Goal: Task Accomplishment & Management: Manage account settings

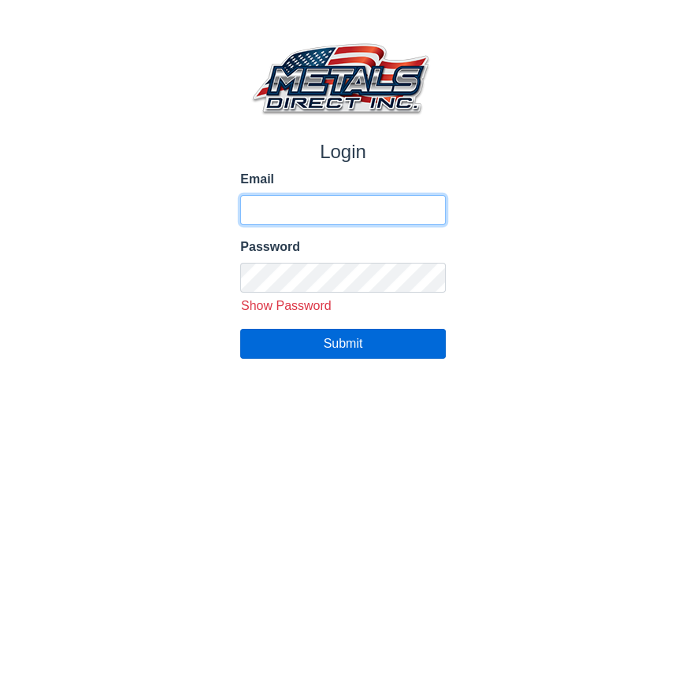
type input "**********"
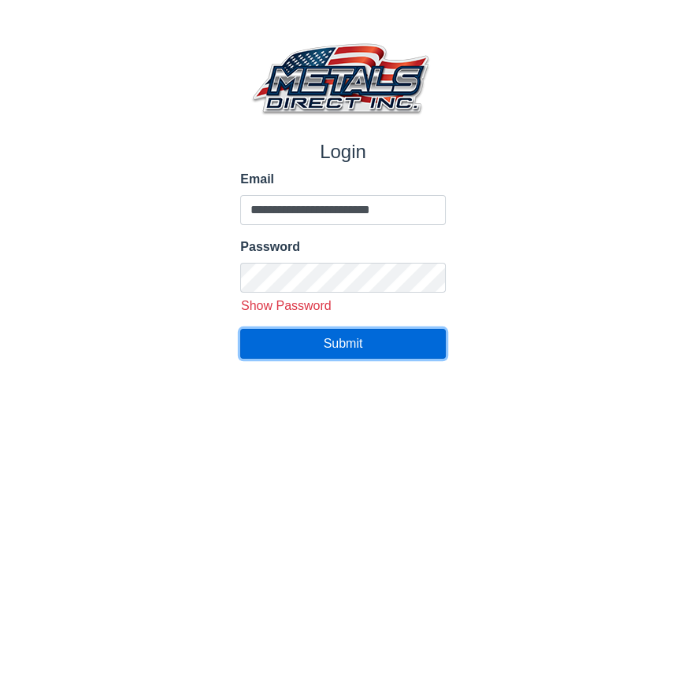
click at [370, 346] on button "Submit" at bounding box center [342, 344] width 205 height 30
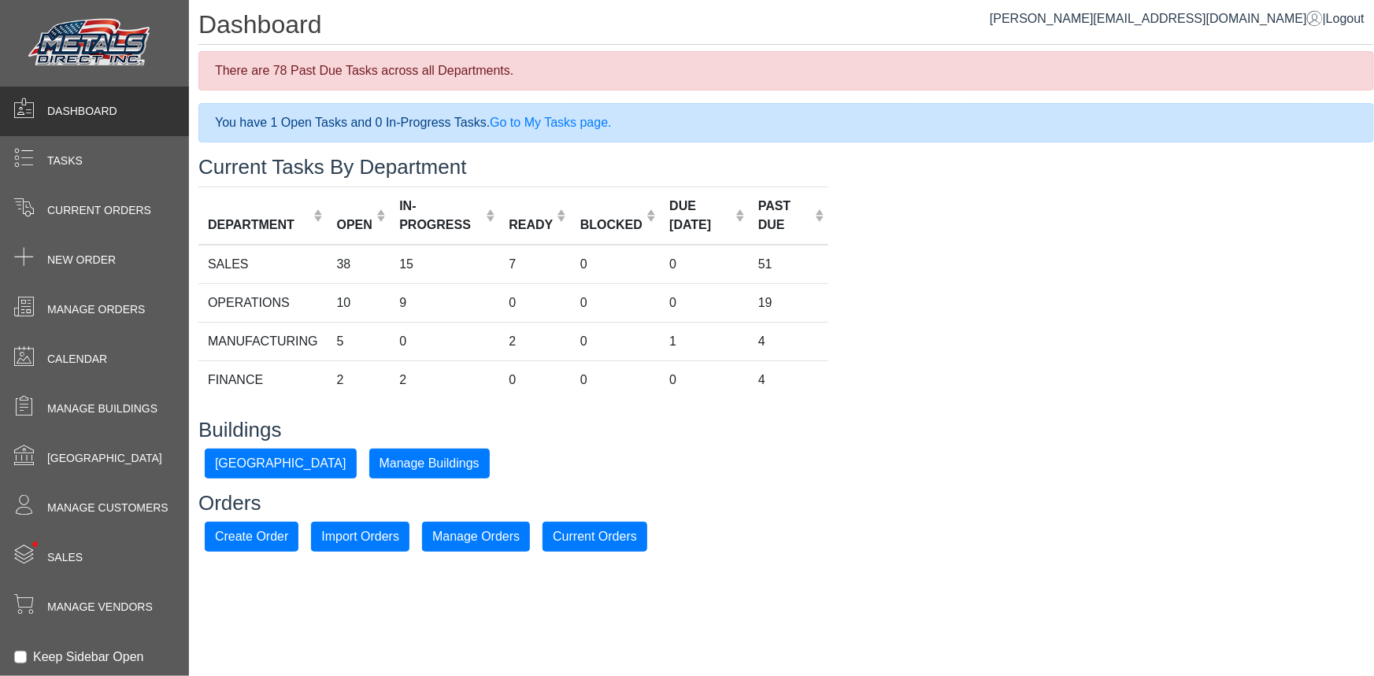
click at [33, 653] on label "Keep Sidebar Open" at bounding box center [88, 657] width 111 height 19
click at [118, 414] on span "Manage Buildings" at bounding box center [102, 409] width 110 height 17
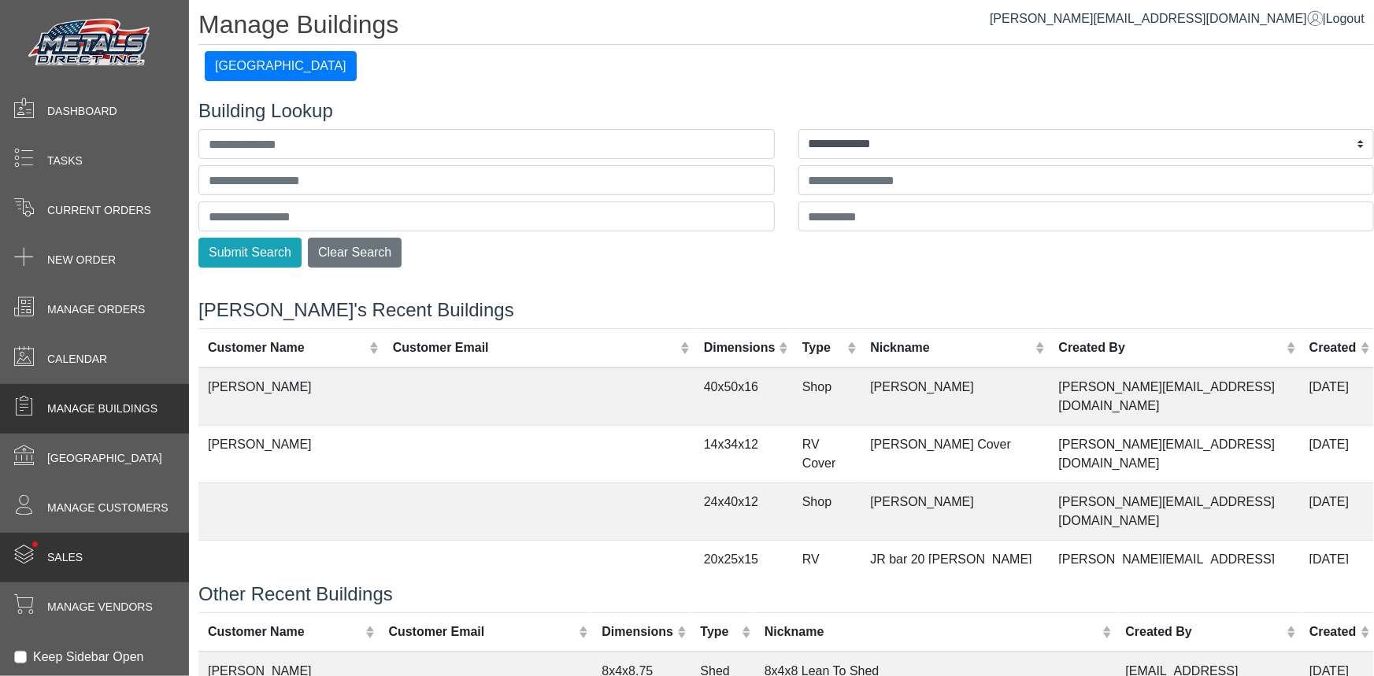
click at [136, 572] on div "• Sales" at bounding box center [94, 558] width 189 height 50
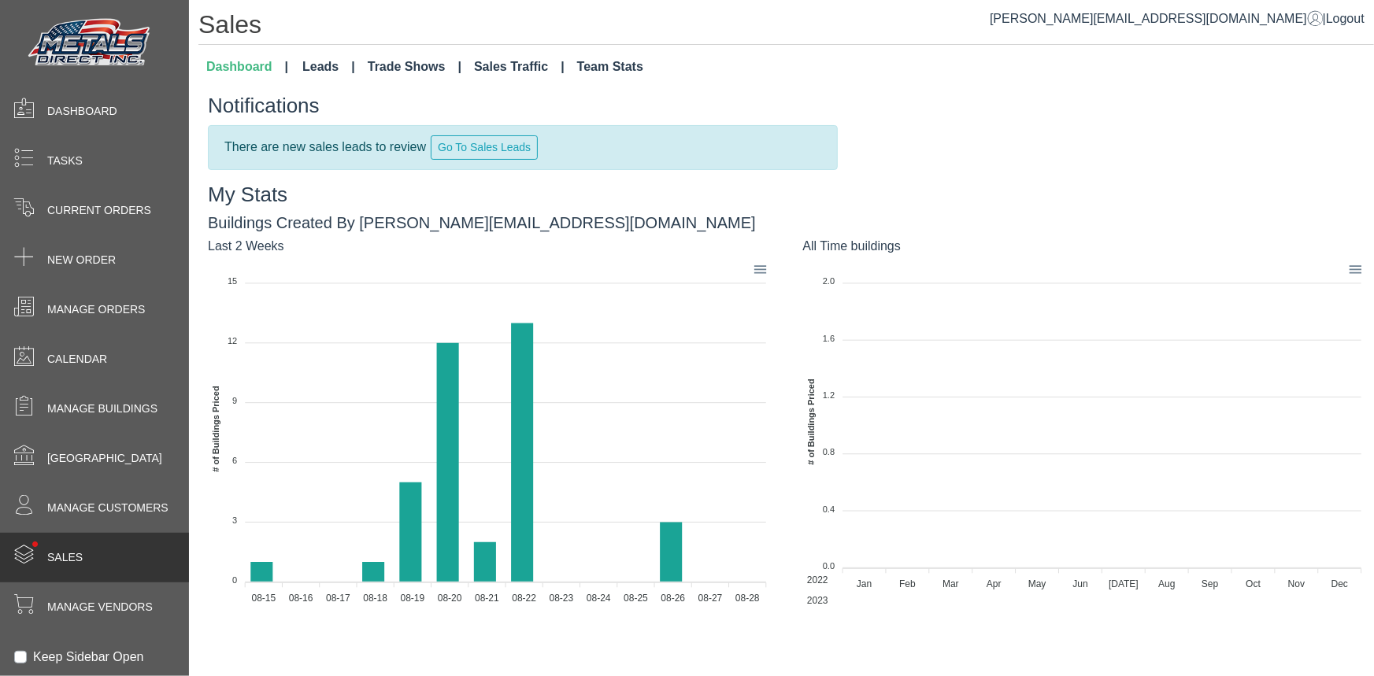
click at [311, 68] on link "Leads" at bounding box center [328, 66] width 65 height 31
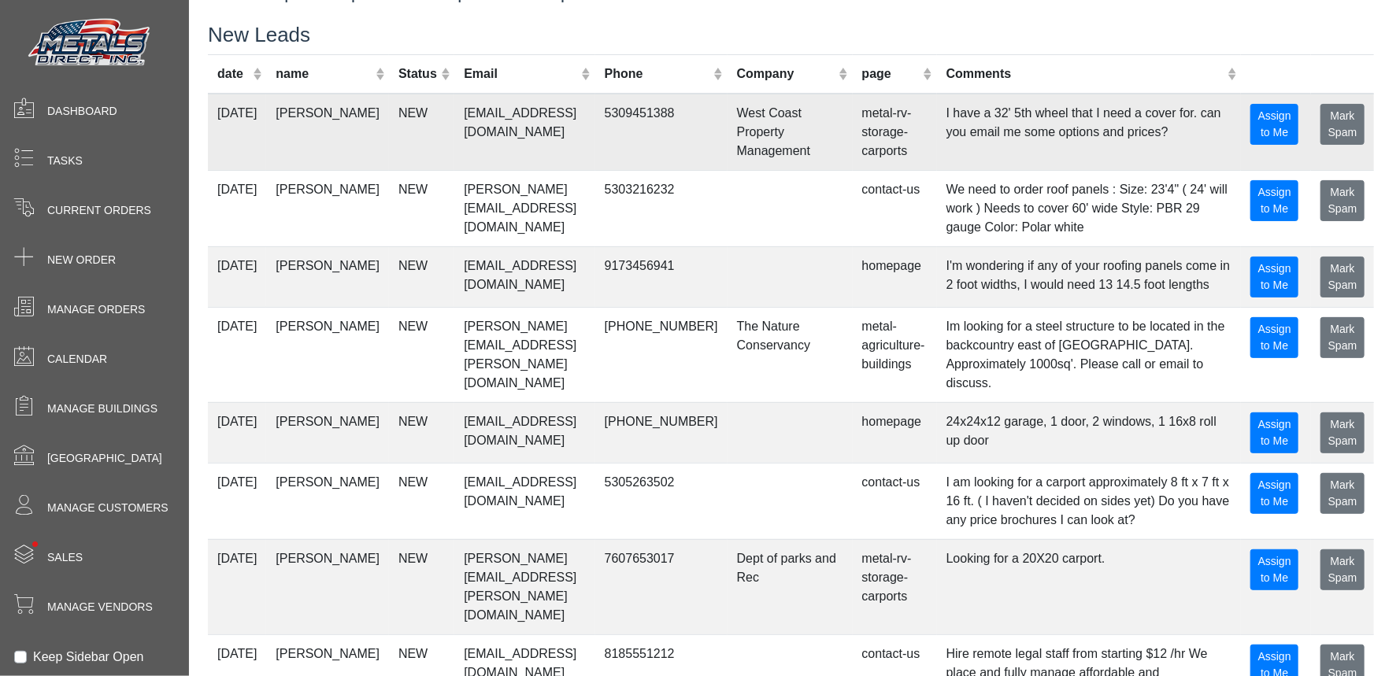
scroll to position [142, 0]
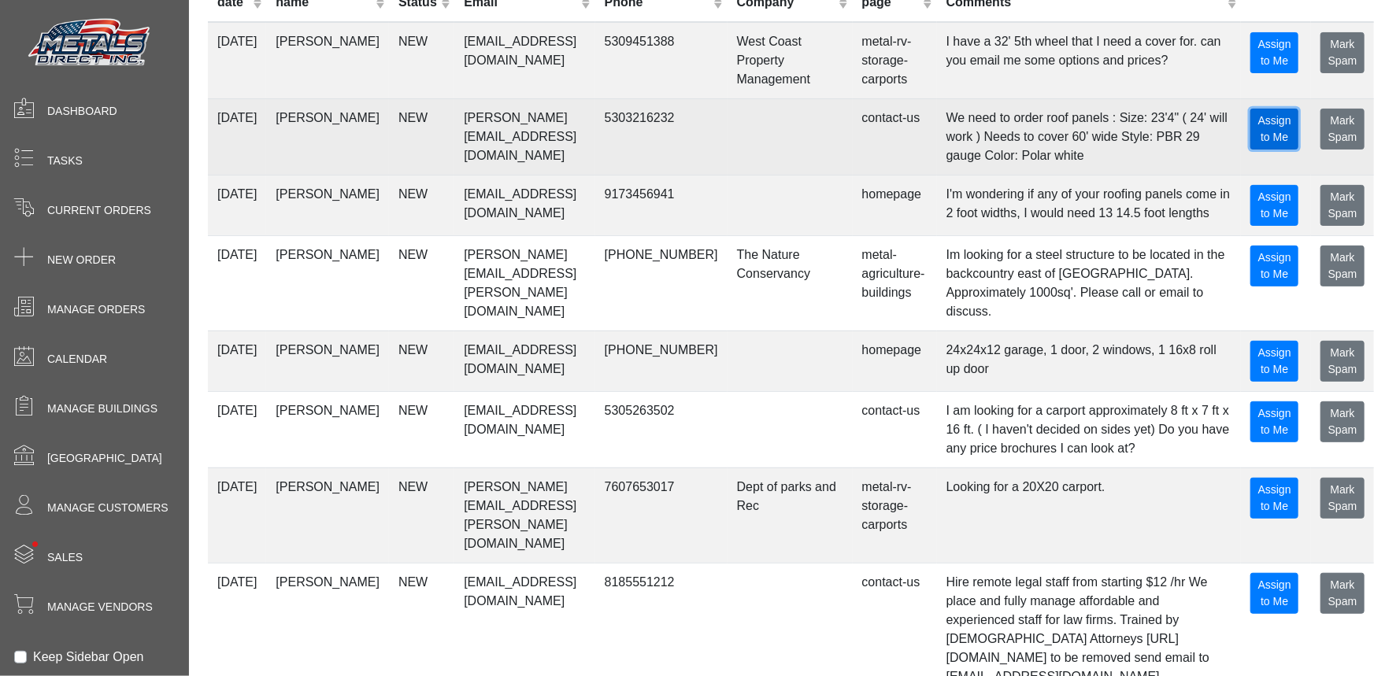
click at [685, 141] on span "Assign to Me" at bounding box center [1274, 128] width 33 height 29
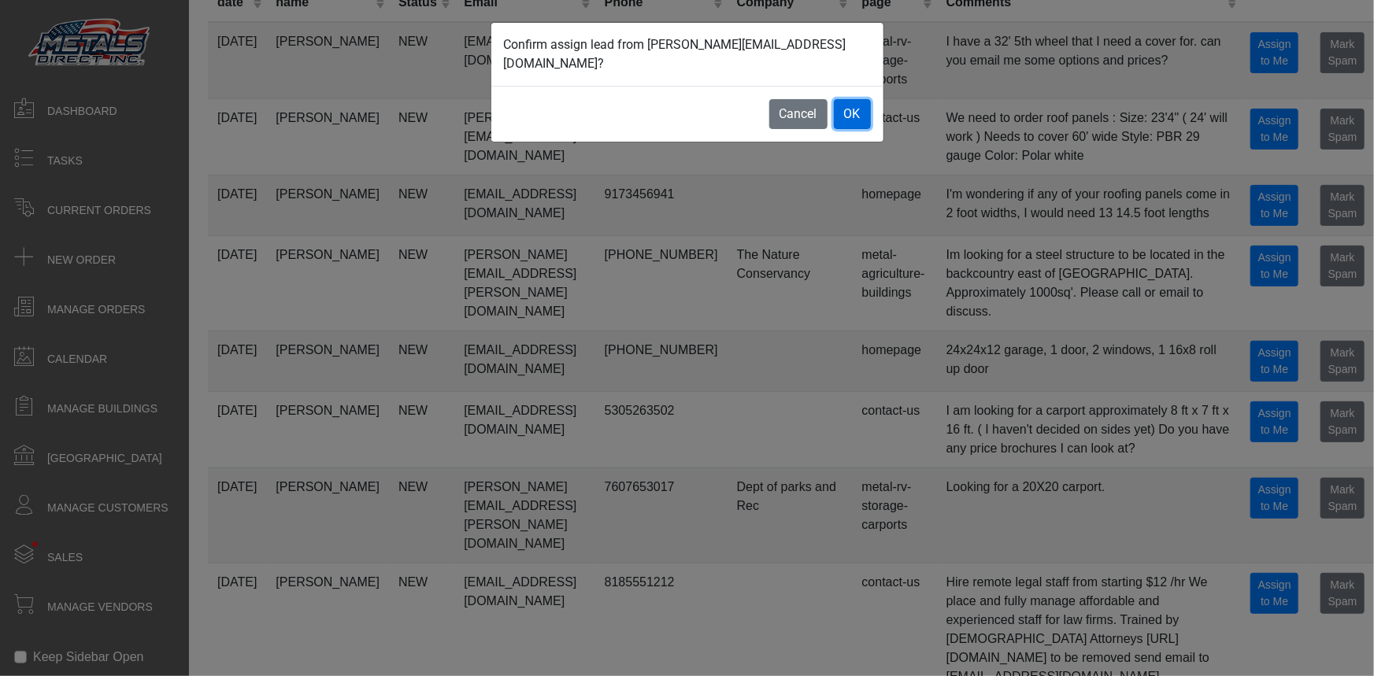
click at [685, 99] on button "OK" at bounding box center [852, 114] width 37 height 30
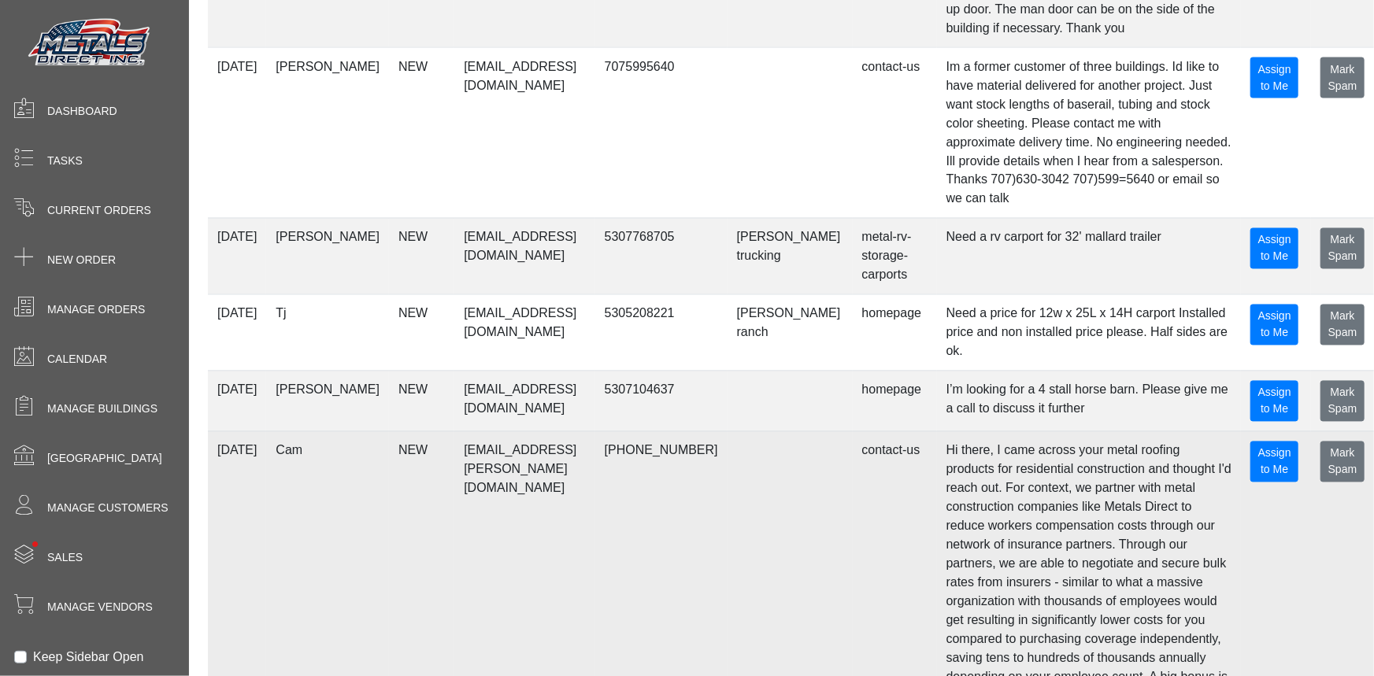
scroll to position [1503, 0]
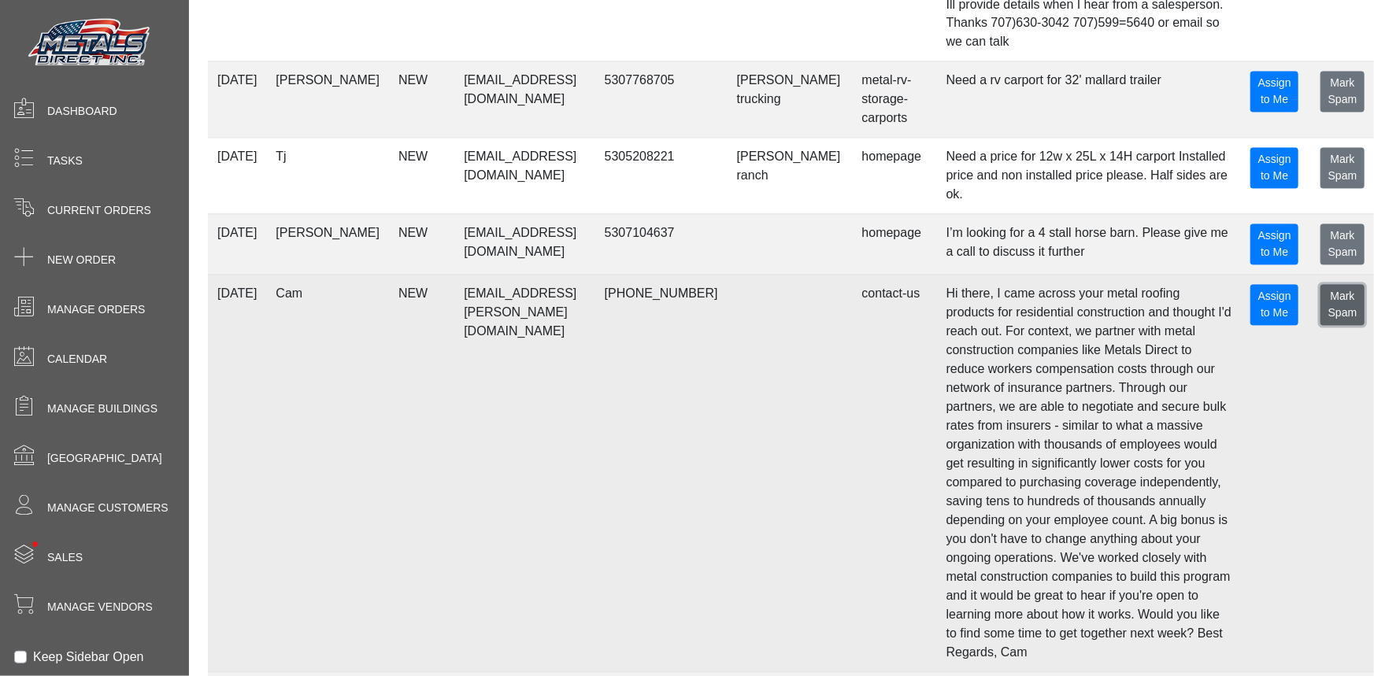
click at [685, 290] on span "Mark Spam" at bounding box center [1342, 304] width 29 height 29
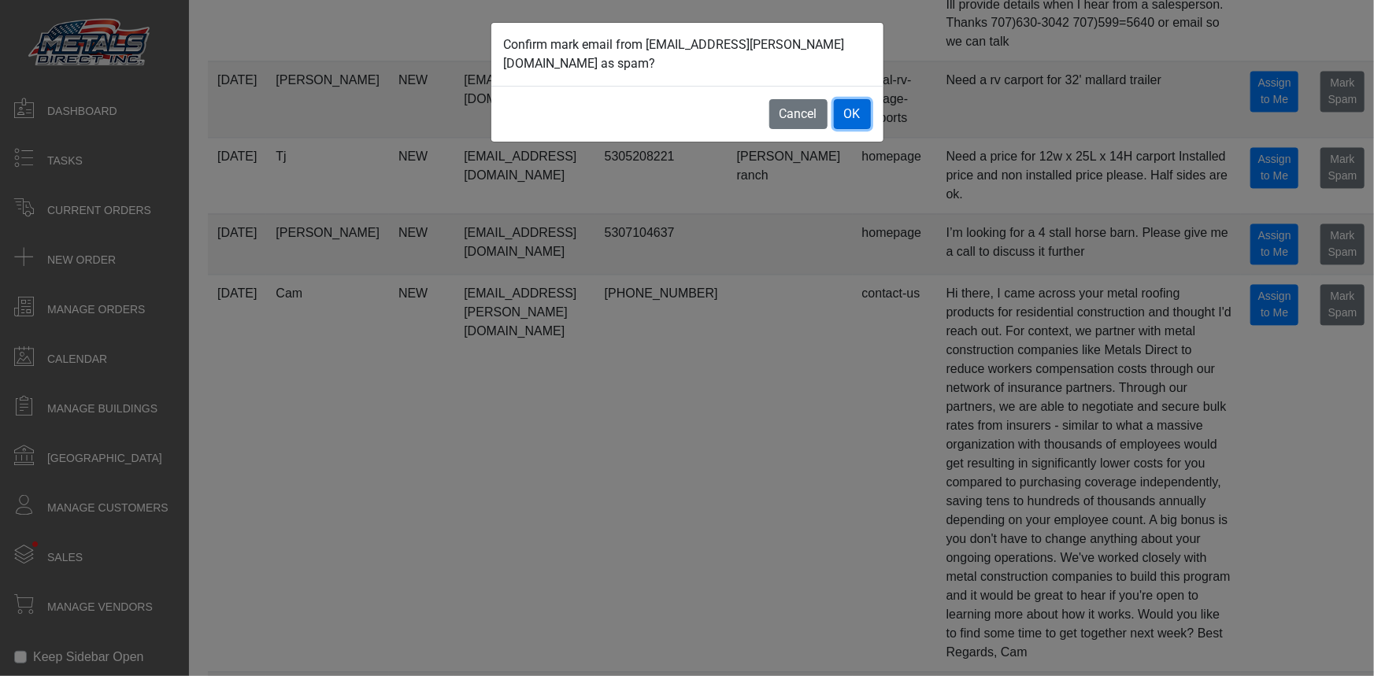
click at [685, 113] on button "OK" at bounding box center [852, 114] width 37 height 30
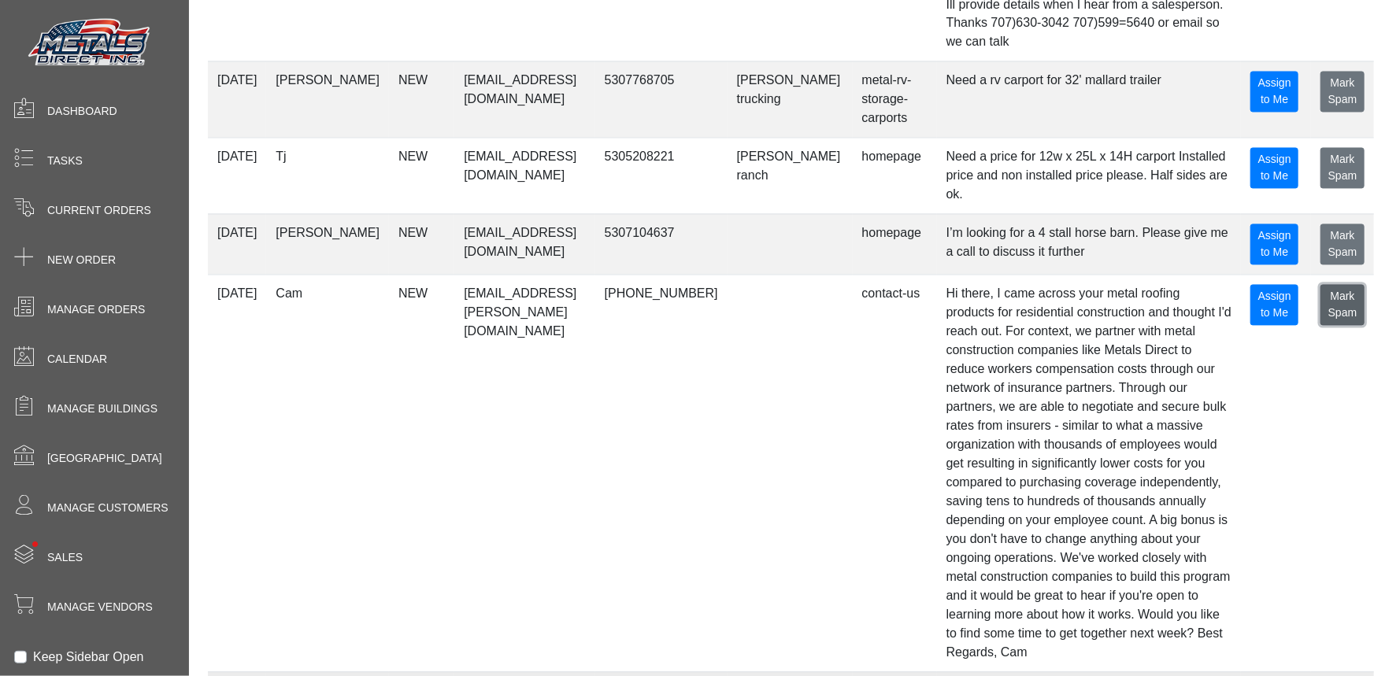
scroll to position [1578, 0]
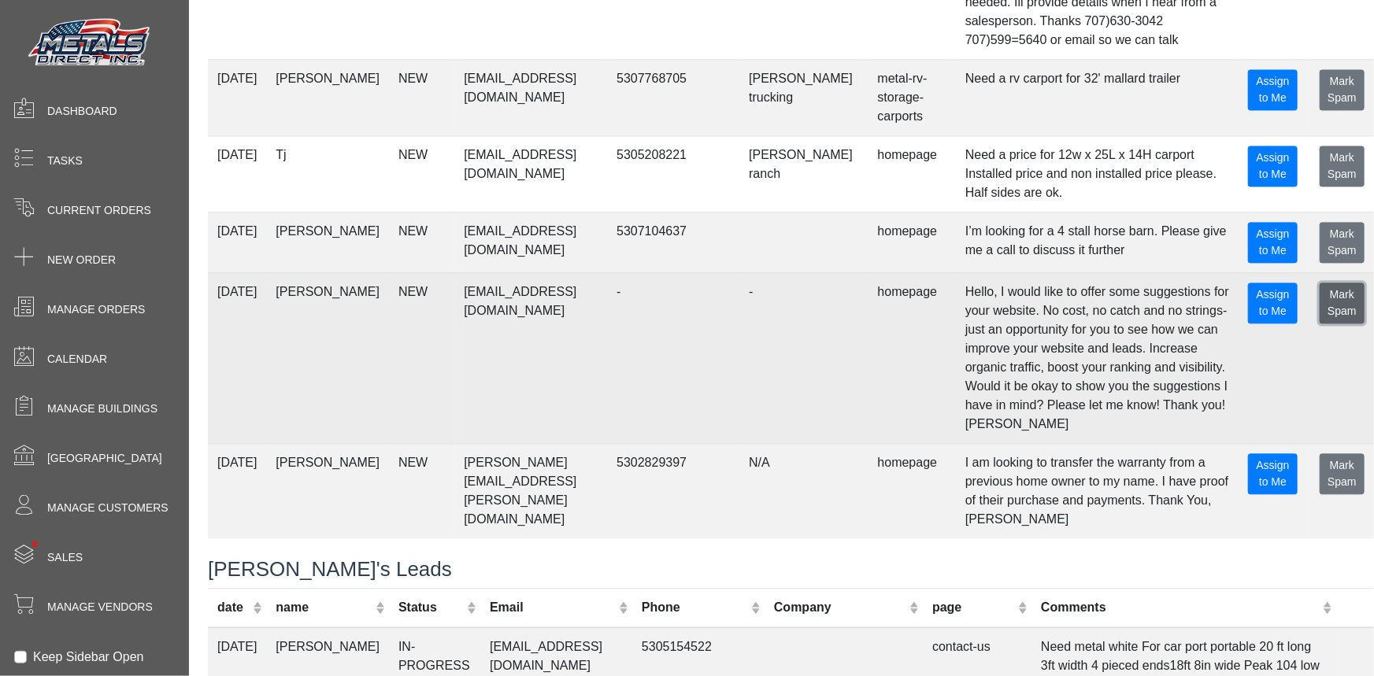
click at [685, 288] on span "Mark Spam" at bounding box center [1341, 302] width 29 height 29
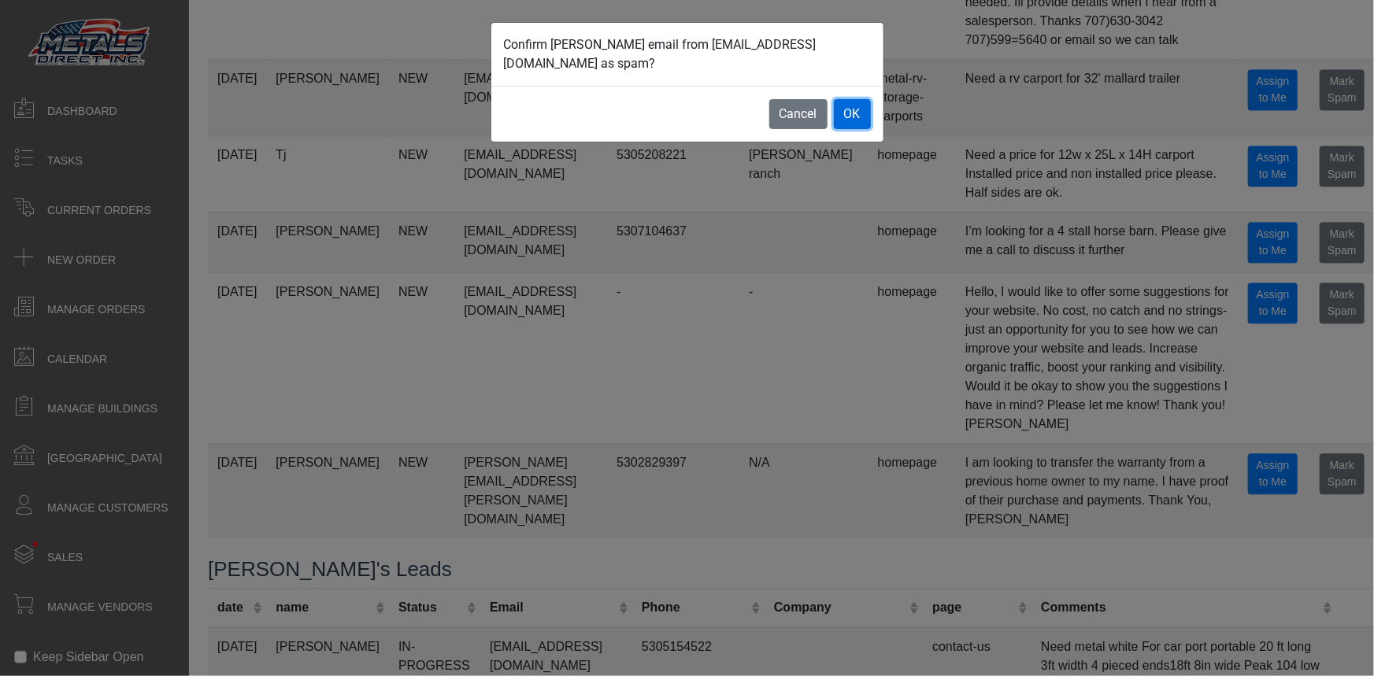
click at [685, 99] on button "OK" at bounding box center [852, 114] width 37 height 30
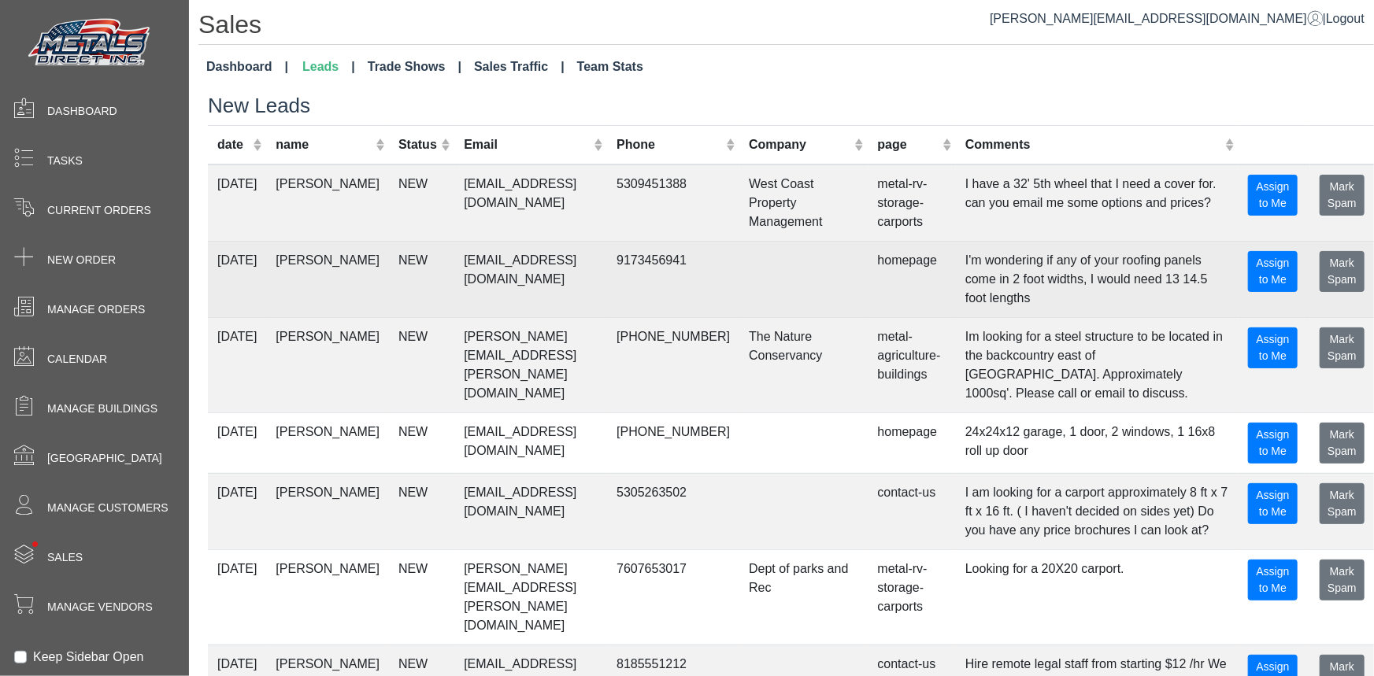
scroll to position [286, 0]
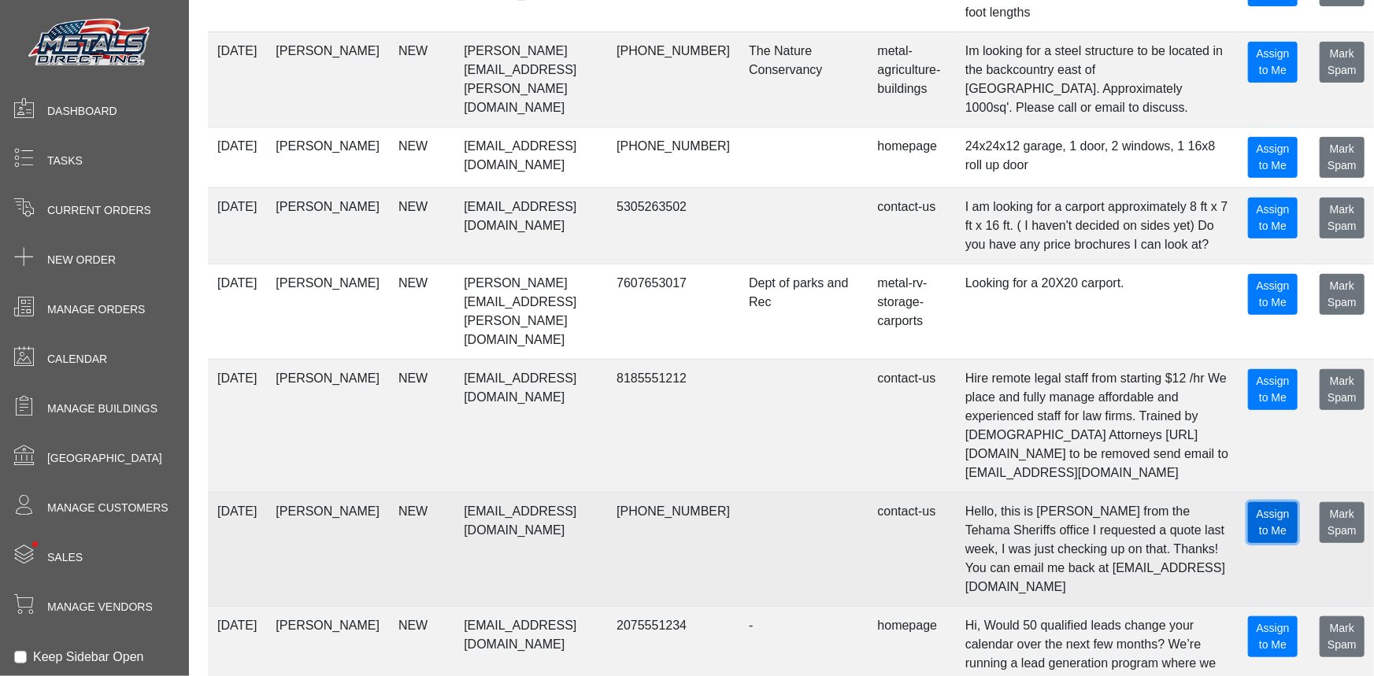
click at [685, 502] on button "submitting.. Assign to Me" at bounding box center [1273, 522] width 50 height 41
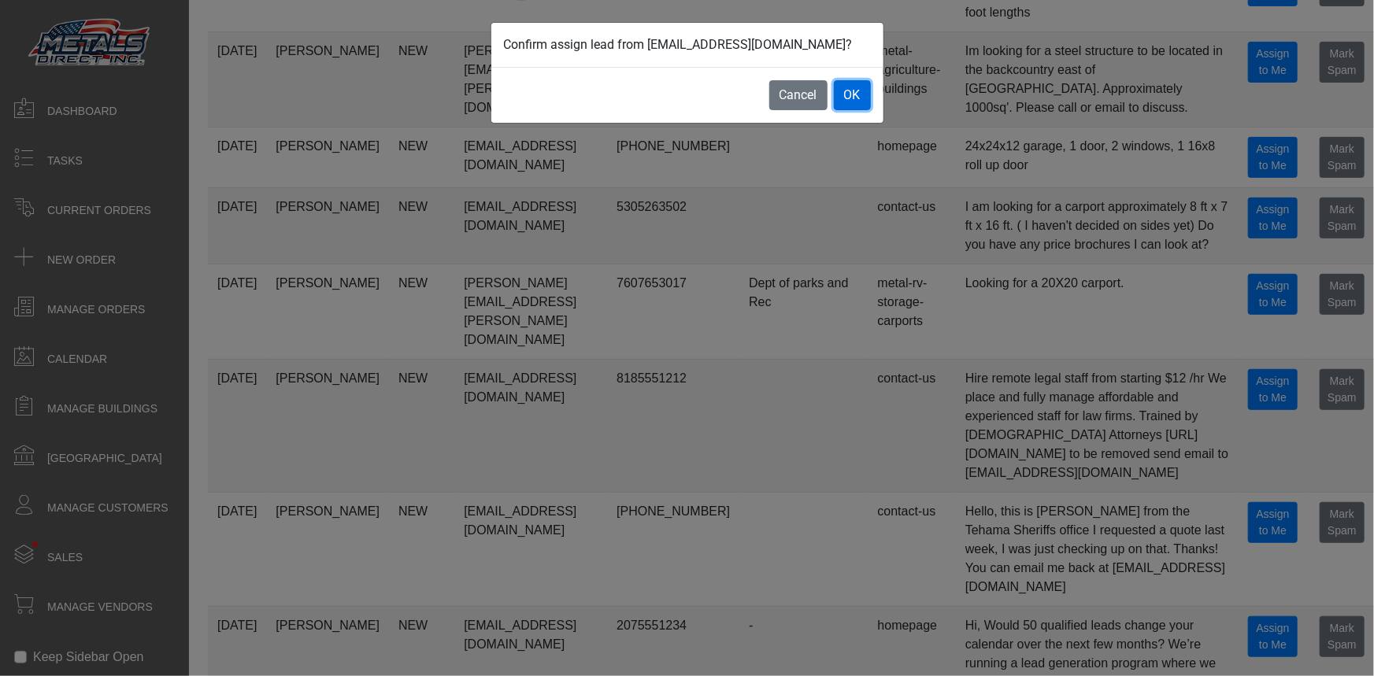
click at [685, 87] on button "OK" at bounding box center [852, 95] width 37 height 30
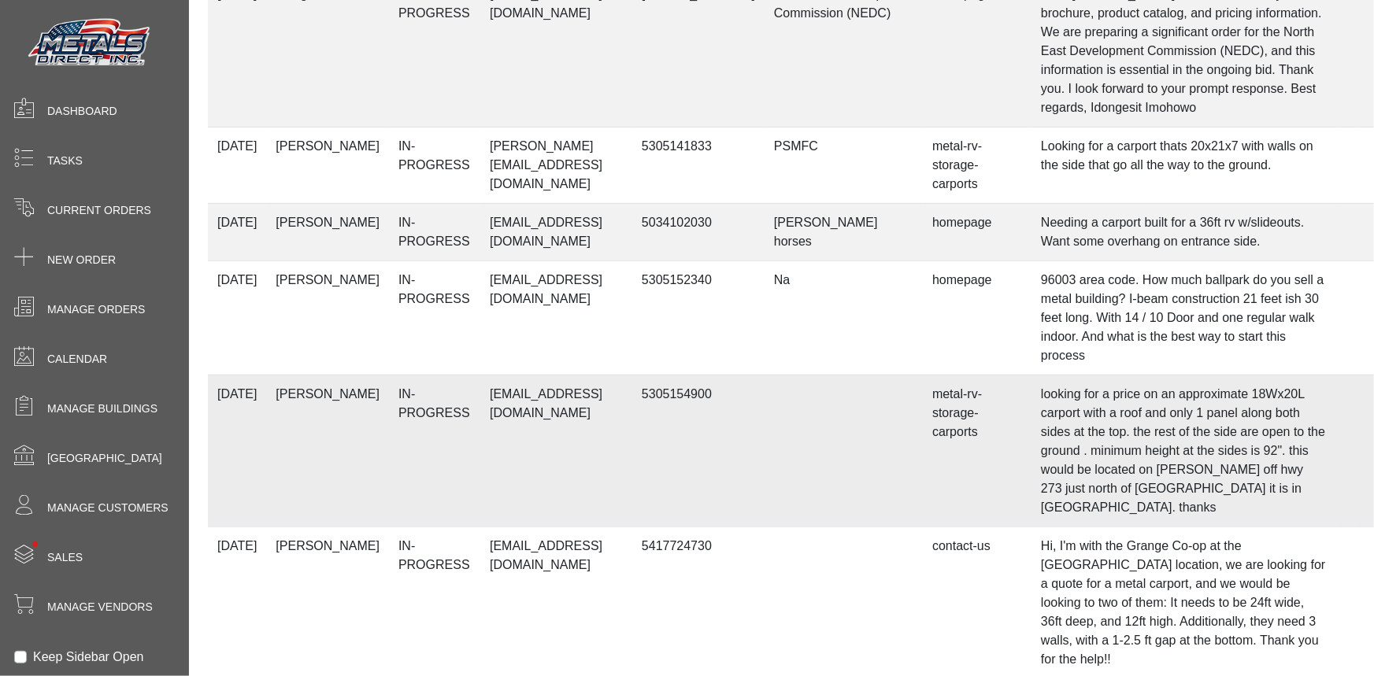
scroll to position [3228, 0]
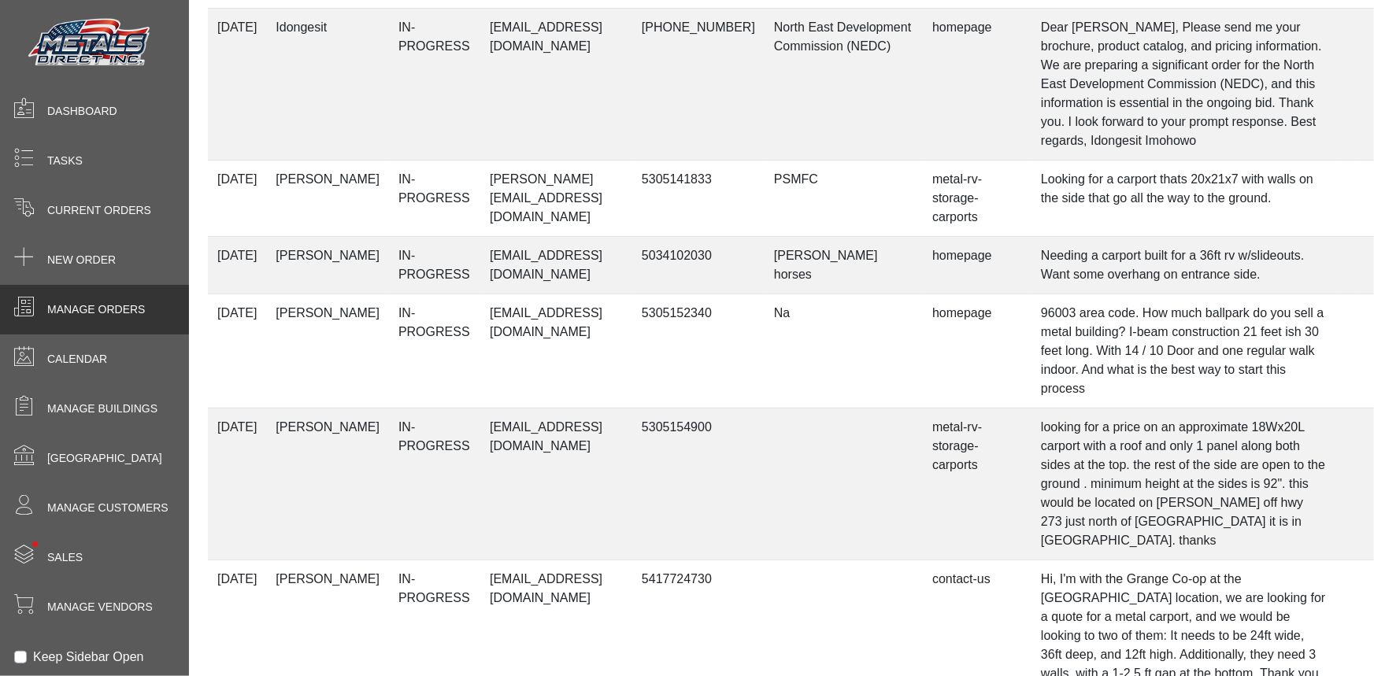
click at [129, 331] on div "Manage Orders" at bounding box center [94, 310] width 189 height 50
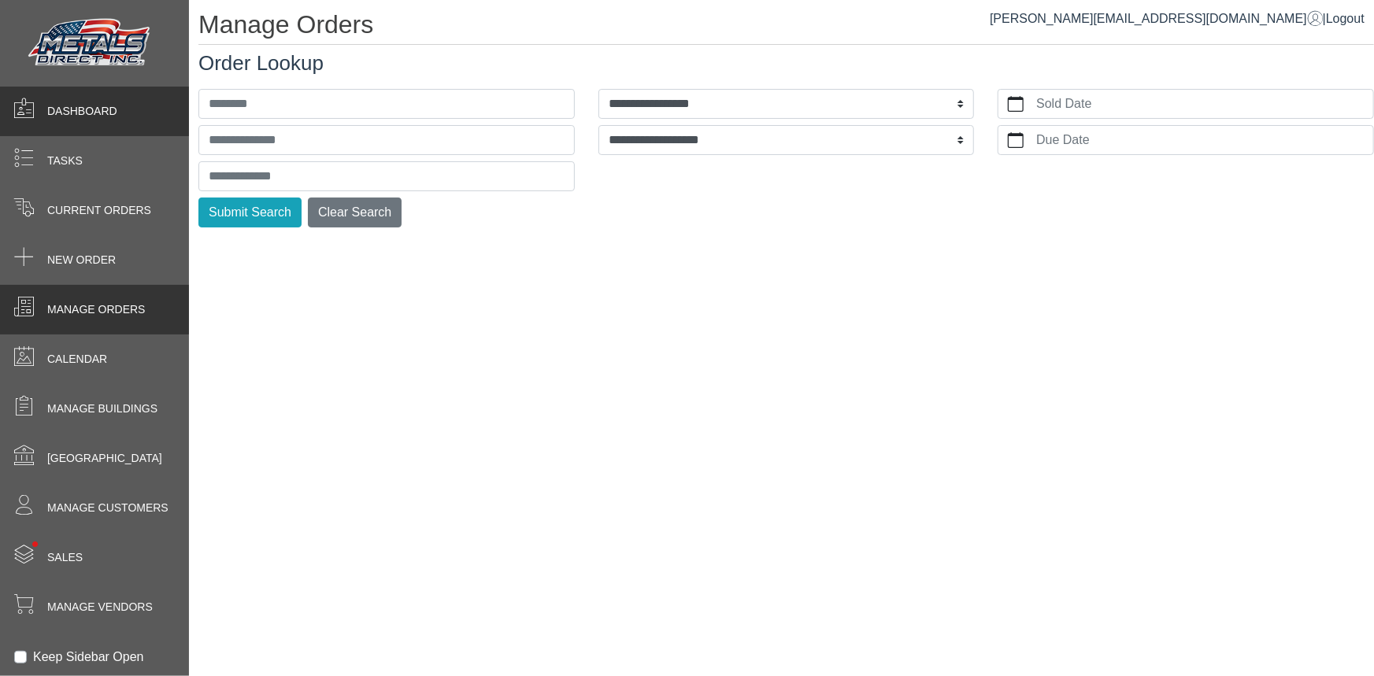
click at [154, 115] on div "Dashboard" at bounding box center [94, 112] width 189 height 50
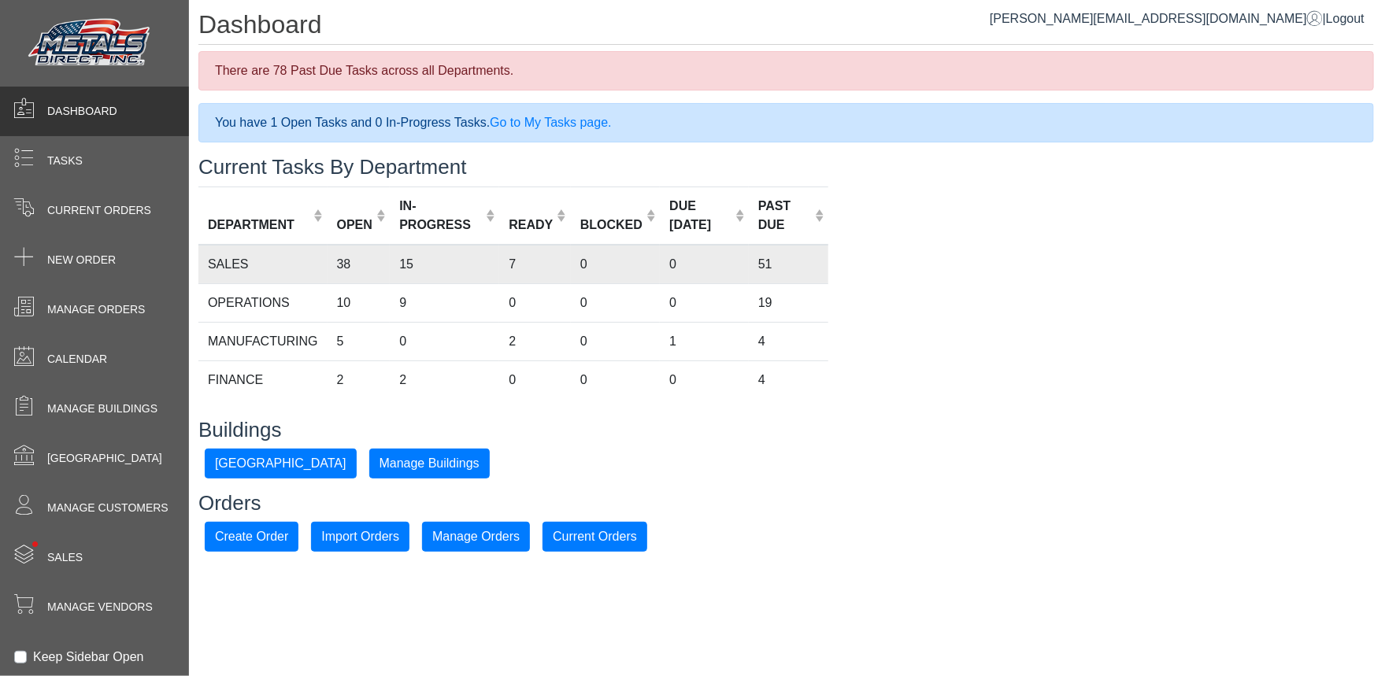
click at [320, 278] on td "SALES" at bounding box center [262, 264] width 129 height 39
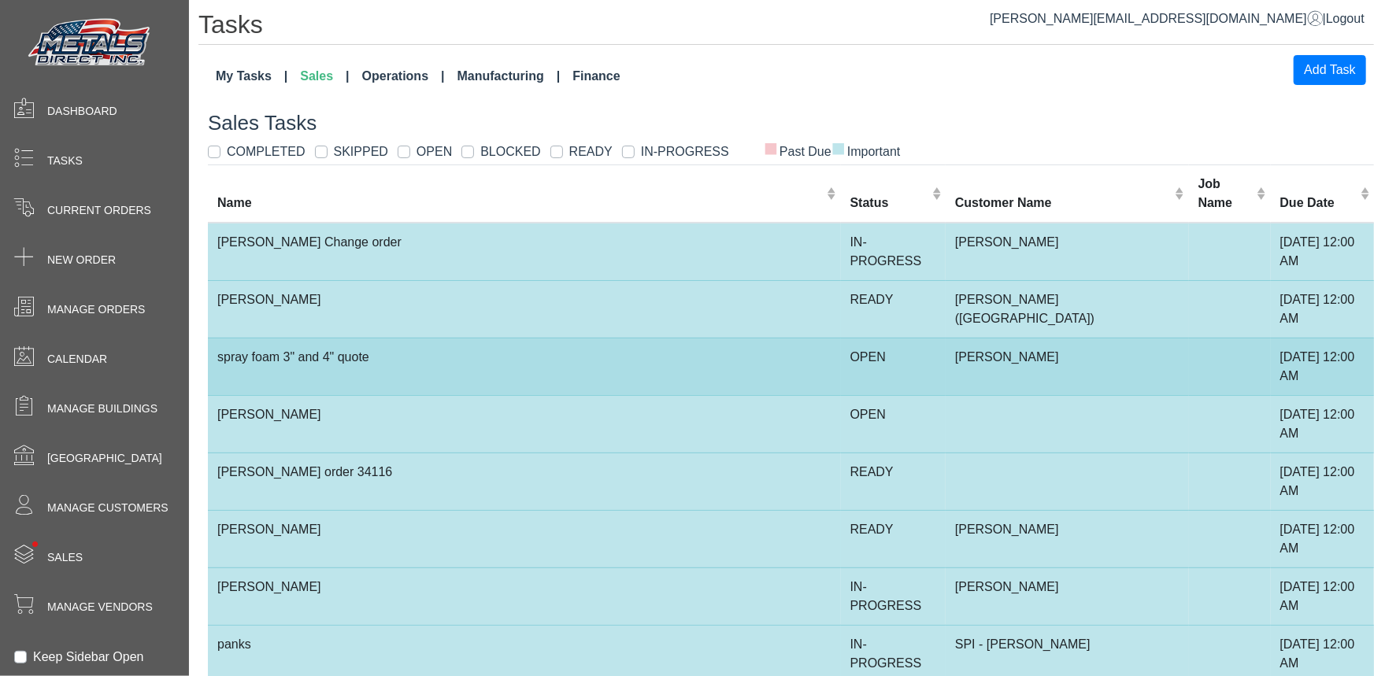
scroll to position [71, 0]
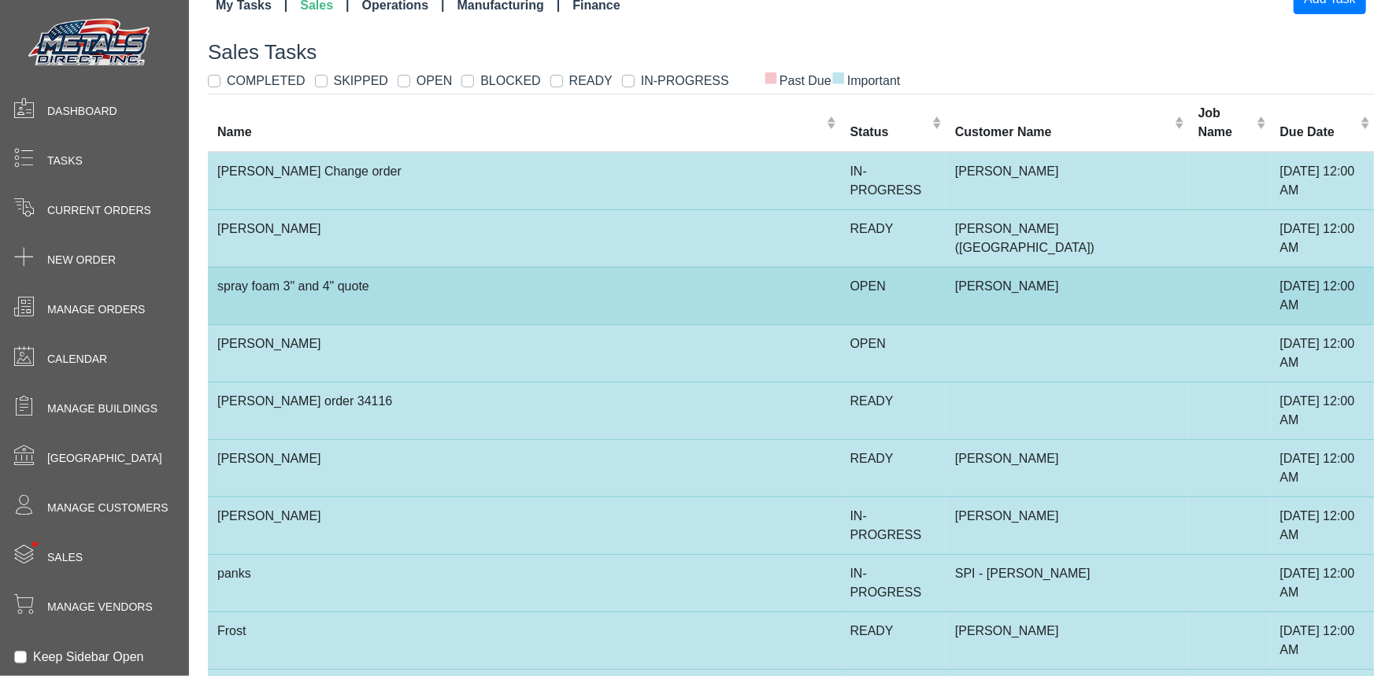
click at [636, 358] on td "[PERSON_NAME]" at bounding box center [524, 352] width 633 height 57
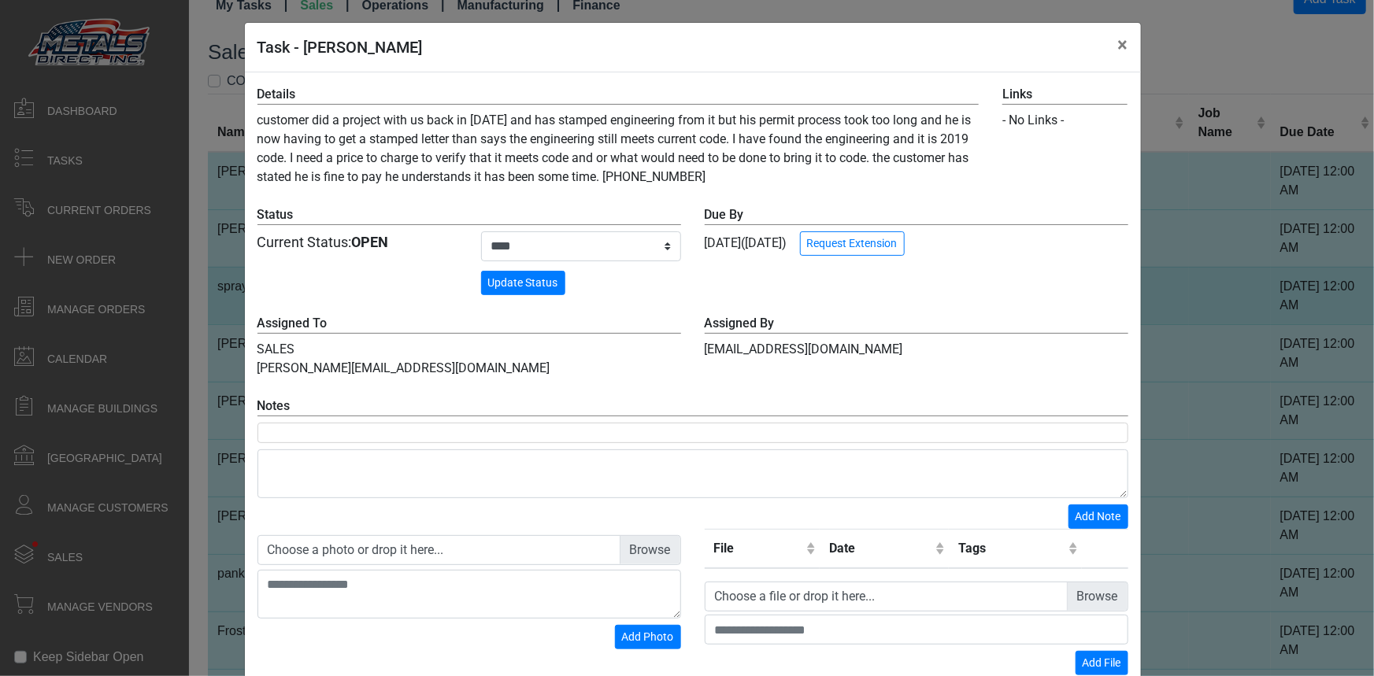
scroll to position [0, 0]
click at [685, 47] on button "×" at bounding box center [1122, 45] width 35 height 44
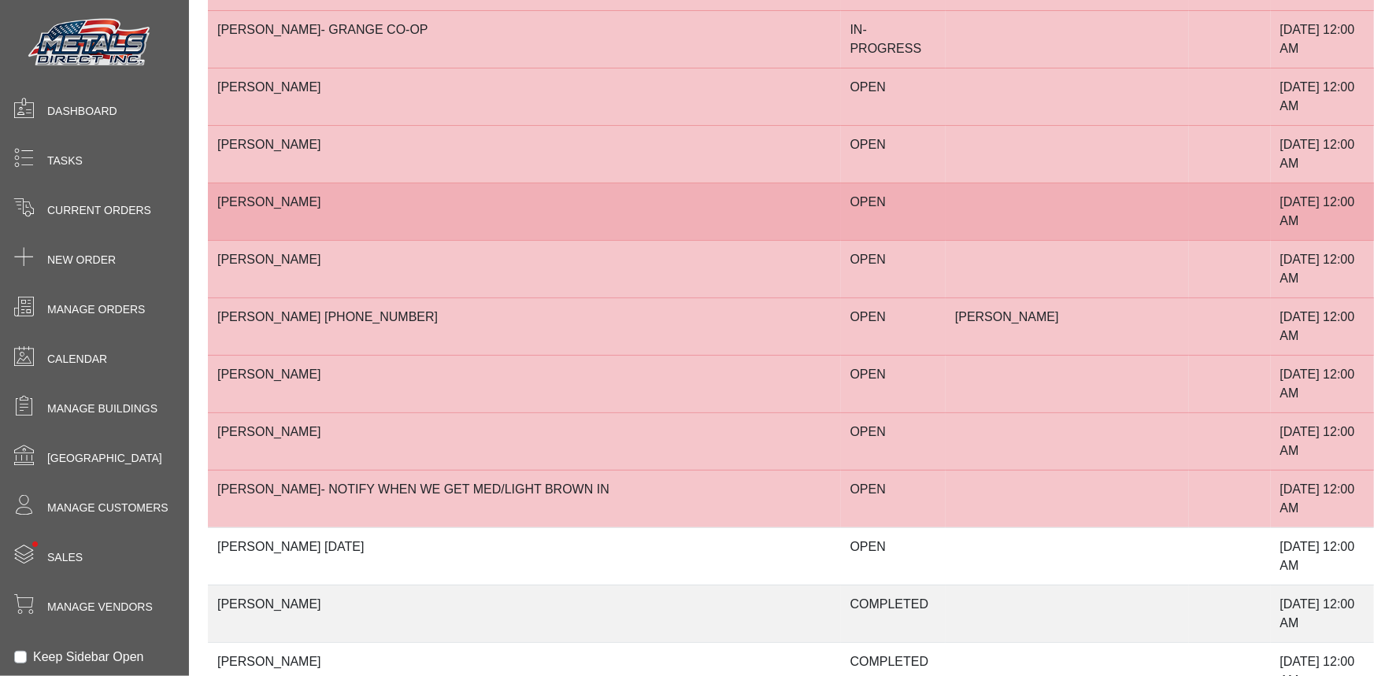
scroll to position [3006, 0]
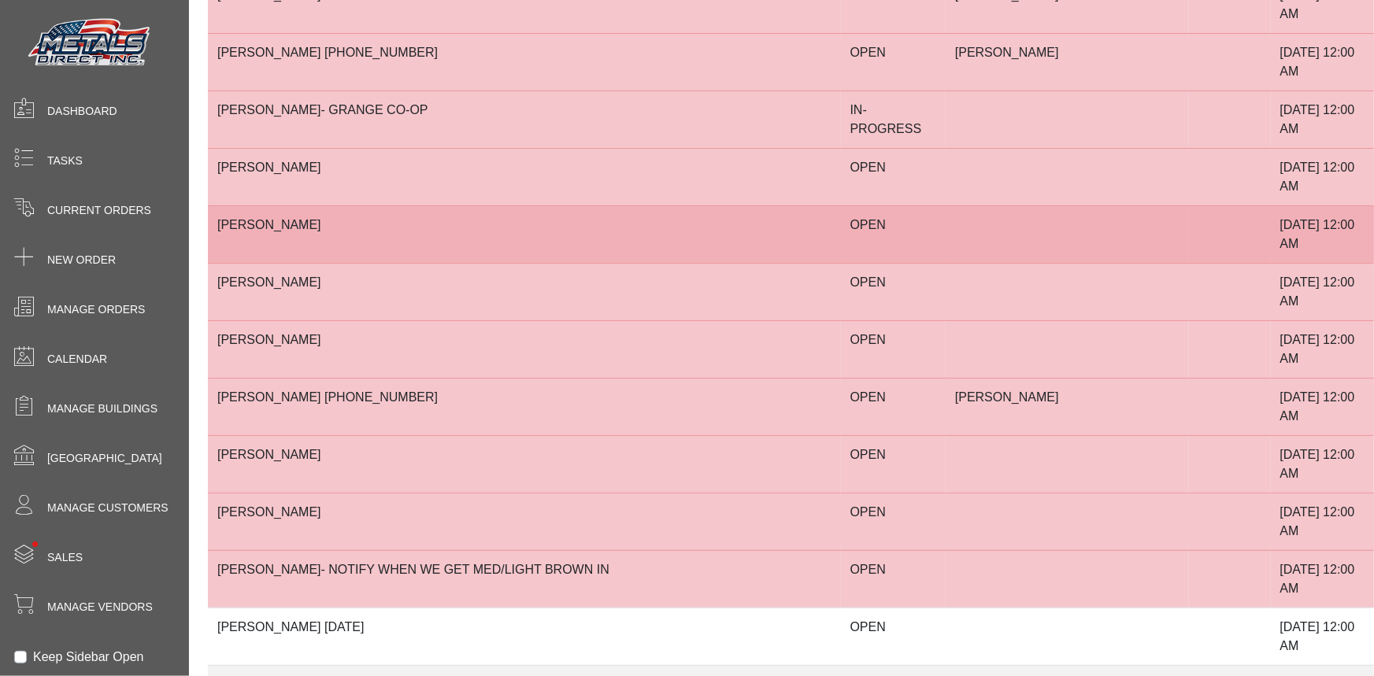
click at [670, 205] on td "[PERSON_NAME]" at bounding box center [524, 233] width 633 height 57
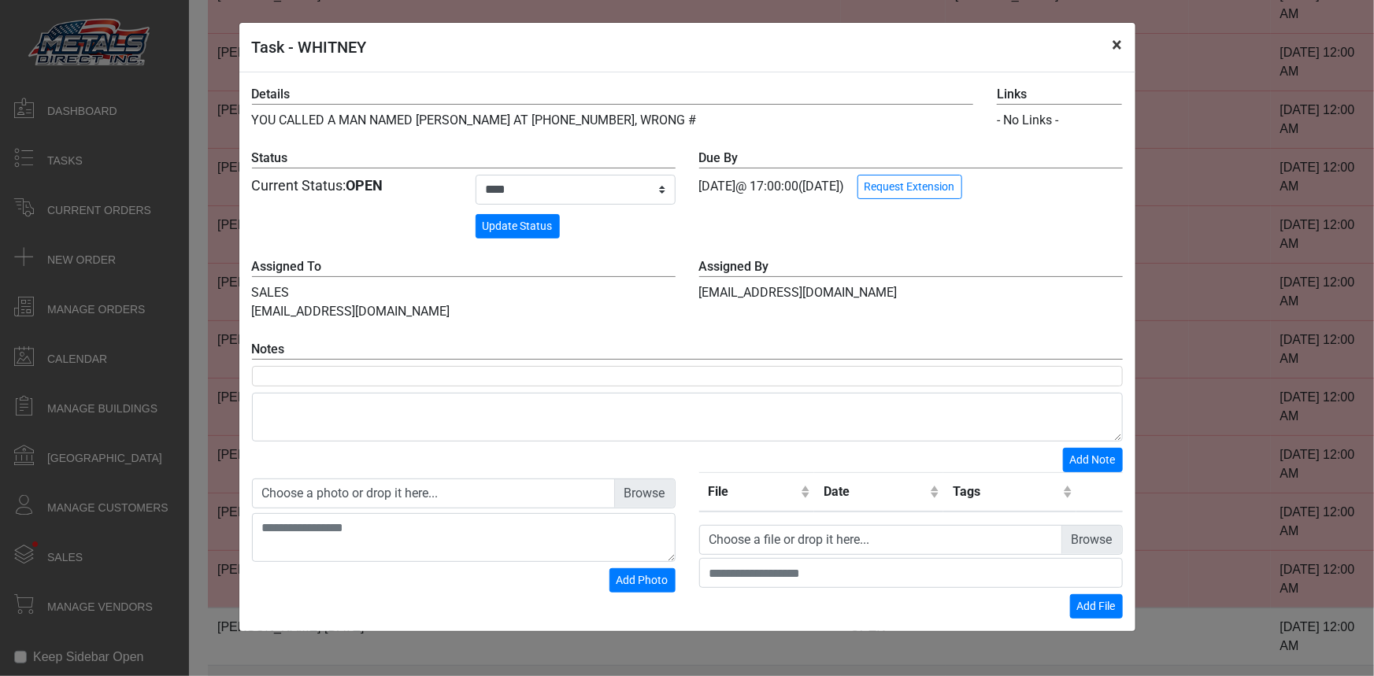
click at [685, 41] on button "×" at bounding box center [1117, 45] width 35 height 44
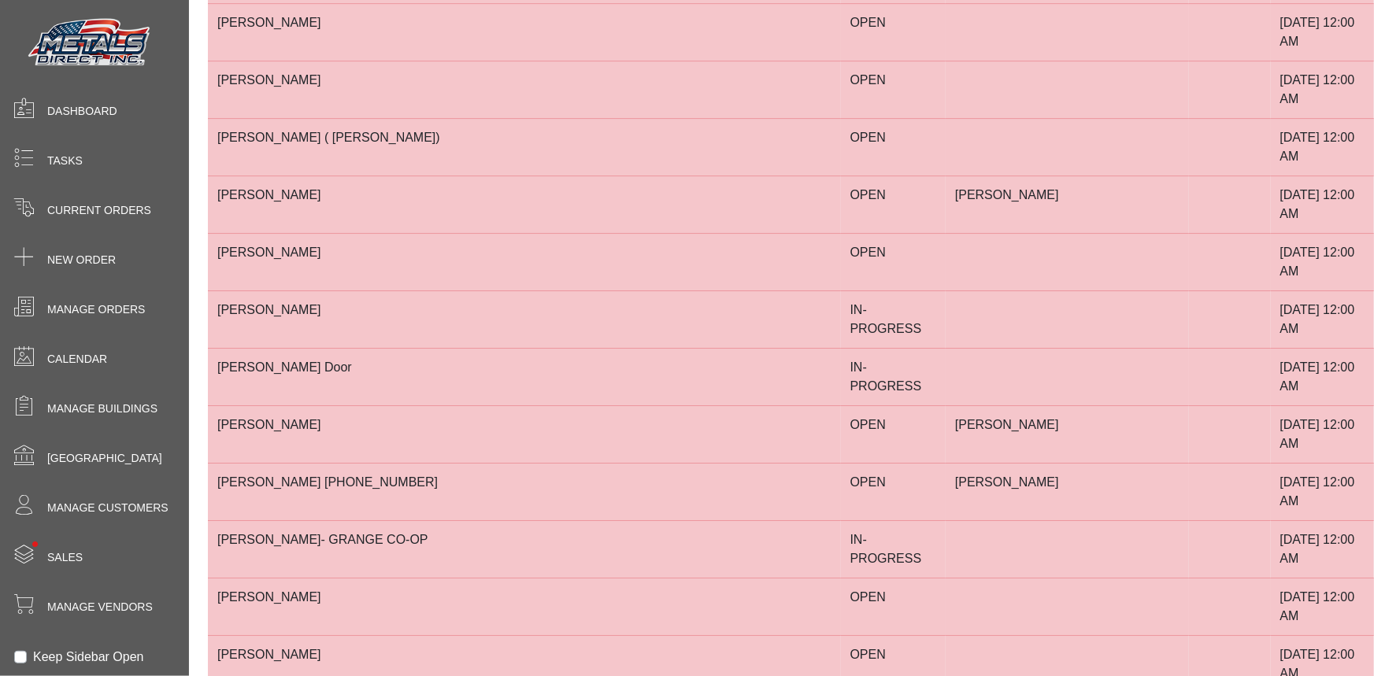
scroll to position [2218, 0]
